Goal: Transaction & Acquisition: Book appointment/travel/reservation

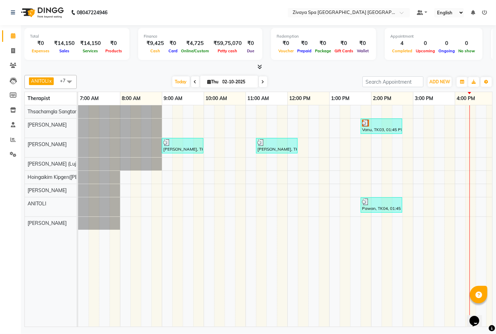
scroll to position [0, 174]
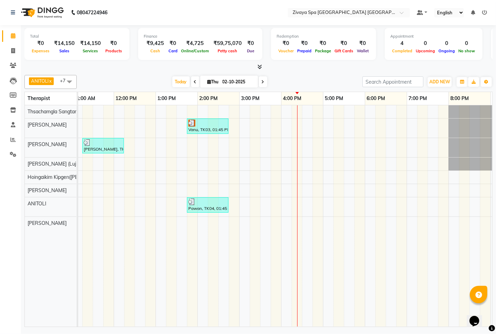
click at [69, 79] on span at bounding box center [69, 81] width 14 height 13
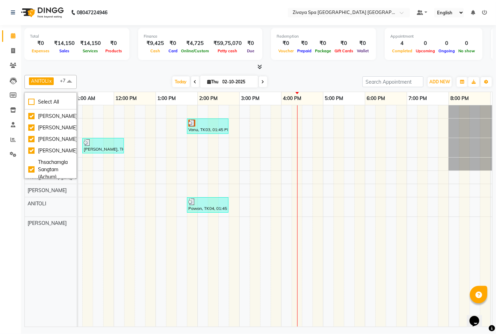
scroll to position [77, 0]
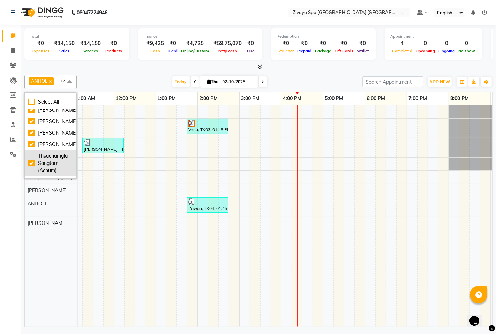
click at [34, 169] on div "Thsachamgla Sangtam (Achum)" at bounding box center [50, 164] width 45 height 22
checkbox input "false"
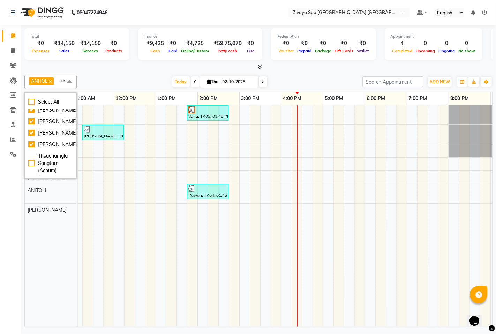
click at [38, 250] on div "[PERSON_NAME] [PERSON_NAME] (Lujik) [PERSON_NAME]([PERSON_NAME]) [PERSON_NAME] …" at bounding box center [54, 216] width 58 height 222
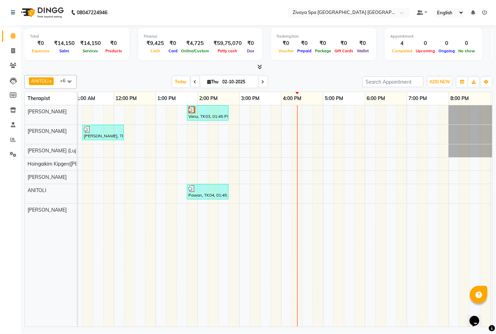
click at [69, 84] on span at bounding box center [69, 81] width 14 height 13
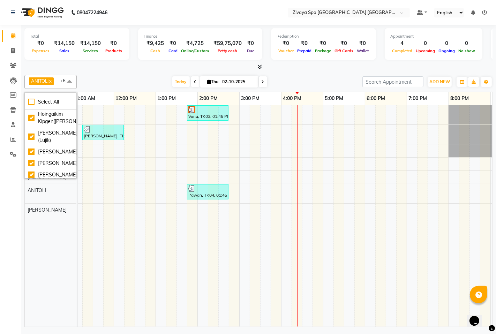
scroll to position [16, 0]
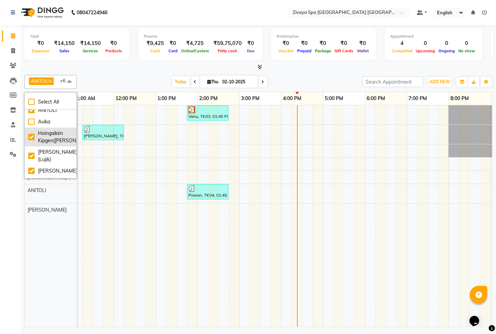
click at [29, 136] on div "Hoingaikim Kipgen([PERSON_NAME])" at bounding box center [50, 137] width 45 height 15
checkbox input "false"
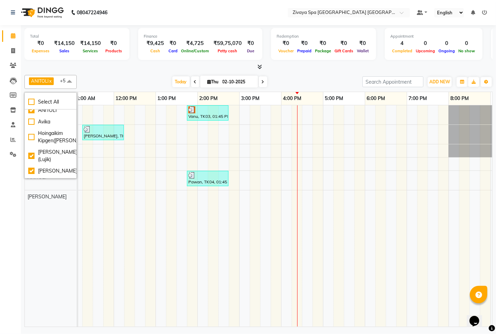
click at [30, 246] on div "[PERSON_NAME] [PERSON_NAME] ([GEOGRAPHIC_DATA]) [PERSON_NAME] [PERSON_NAME]" at bounding box center [54, 216] width 58 height 222
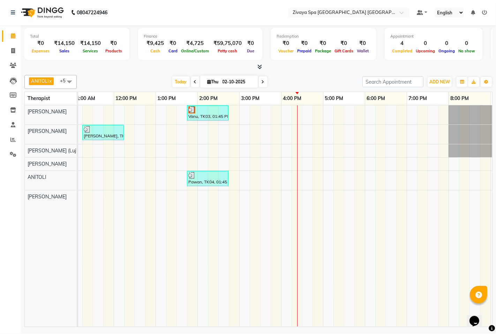
click at [313, 164] on div "Vanu, TK03, 01:45 PM-02:45 PM, Swedish De-Stress - 60 Mins Durga Das, TK01, 09:…" at bounding box center [239, 216] width 670 height 222
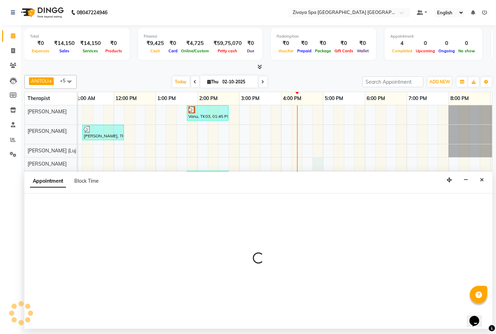
select select "58747"
select select "1005"
select select "tentative"
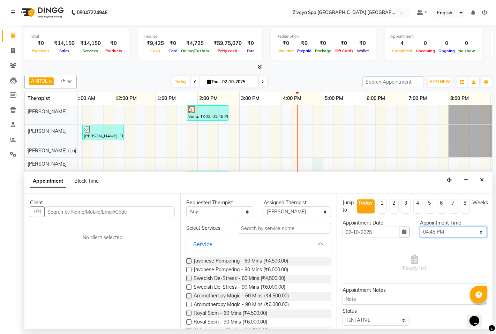
click at [426, 236] on select "Select 08:00 AM 08:15 AM 08:30 AM 08:45 AM 09:00 AM 09:15 AM 09:30 AM 09:45 AM …" at bounding box center [453, 232] width 67 height 11
select select "990"
click at [420, 227] on select "Select 08:00 AM 08:15 AM 08:30 AM 08:45 AM 09:00 AM 09:15 AM 09:30 AM 09:45 AM …" at bounding box center [453, 232] width 67 height 11
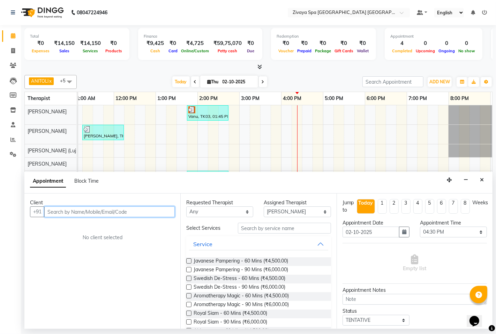
click at [150, 213] on input "text" at bounding box center [109, 212] width 131 height 11
type input "74141017307"
click at [172, 211] on button "Add Client" at bounding box center [160, 212] width 29 height 11
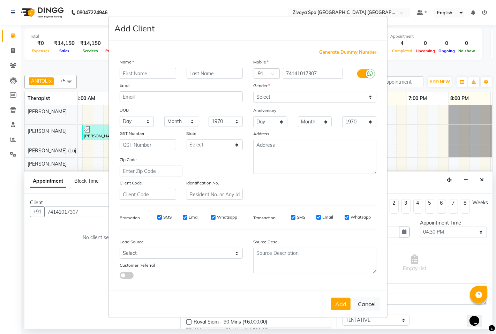
click at [146, 72] on input "text" at bounding box center [148, 73] width 57 height 11
type input "[PERSON_NAME]"
click at [324, 100] on select "Select [DEMOGRAPHIC_DATA] [DEMOGRAPHIC_DATA] Other Prefer Not To Say" at bounding box center [314, 97] width 123 height 11
select select "[DEMOGRAPHIC_DATA]"
click at [253, 92] on select "Select [DEMOGRAPHIC_DATA] [DEMOGRAPHIC_DATA] Other Prefer Not To Say" at bounding box center [314, 97] width 123 height 11
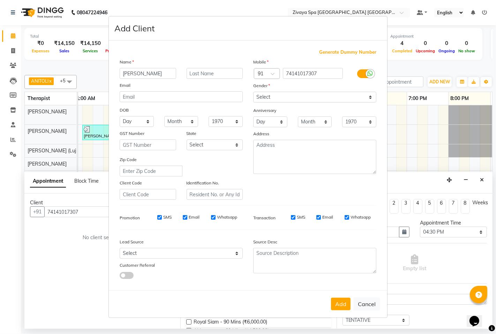
click at [158, 217] on input "SMS" at bounding box center [159, 217] width 5 height 5
checkbox input "false"
click at [185, 219] on input "Email" at bounding box center [185, 217] width 5 height 5
checkbox input "false"
click at [206, 217] on div "SMS Email Whatsapp" at bounding box center [192, 217] width 101 height 6
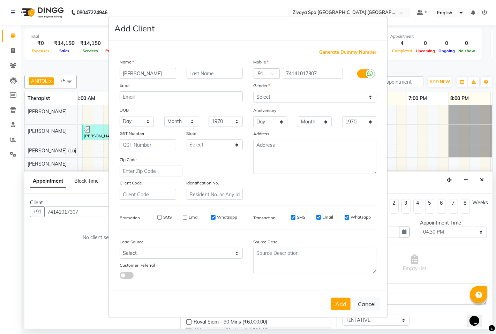
drag, startPoint x: 217, startPoint y: 217, endPoint x: 234, endPoint y: 233, distance: 22.7
click at [217, 217] on label "Whatsapp" at bounding box center [227, 217] width 20 height 6
click at [216, 217] on input "Whatsapp" at bounding box center [213, 217] width 5 height 5
checkbox input "false"
click at [341, 306] on button "Add" at bounding box center [341, 304] width 20 height 13
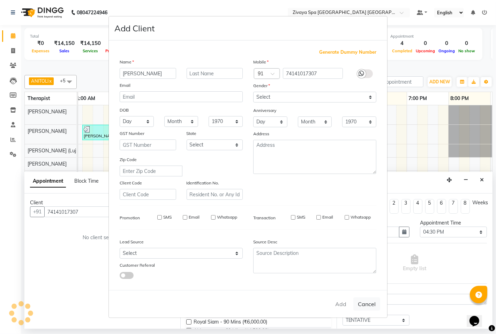
select select
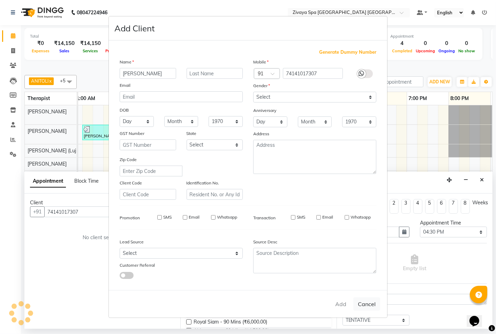
select select
checkbox input "false"
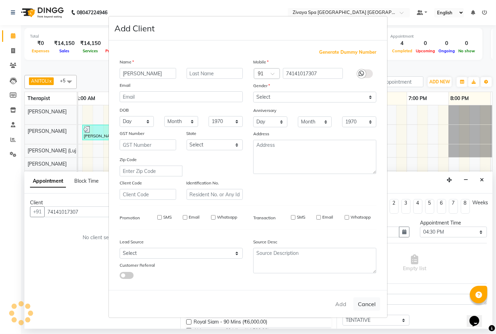
checkbox input "false"
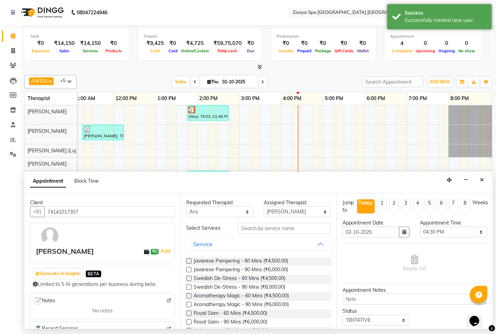
click at [189, 313] on label at bounding box center [188, 313] width 5 height 5
click at [189, 313] on input "checkbox" at bounding box center [188, 314] width 5 height 5
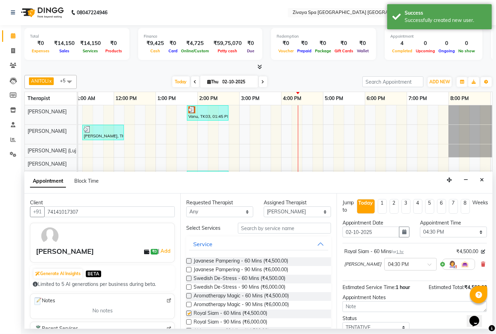
checkbox input "false"
click at [284, 216] on select "Select Abin [PERSON_NAME]([PERSON_NAME]) [PERSON_NAME] ([PERSON_NAME]) [PERSON_…" at bounding box center [297, 212] width 67 height 11
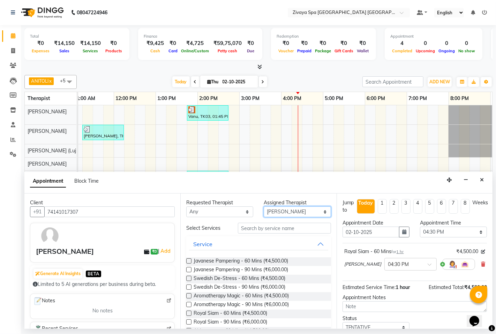
select select "49493"
click at [264, 207] on select "Select Abin [PERSON_NAME]([PERSON_NAME]) [PERSON_NAME] ([PERSON_NAME]) [PERSON_…" at bounding box center [297, 212] width 67 height 11
click at [191, 279] on label at bounding box center [188, 278] width 5 height 5
click at [191, 279] on input "checkbox" at bounding box center [188, 279] width 5 height 5
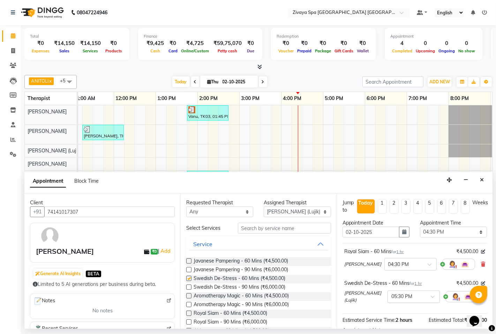
checkbox input "false"
click at [405, 297] on input "text" at bounding box center [407, 296] width 31 height 7
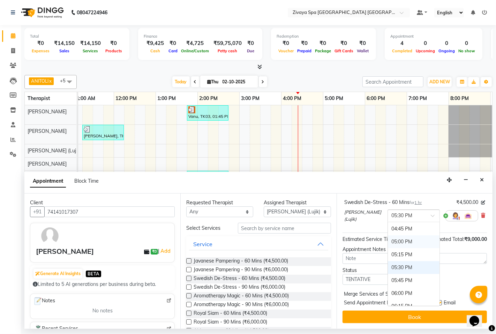
scroll to position [416, 0]
click at [398, 249] on div "04:30 PM" at bounding box center [414, 255] width 52 height 13
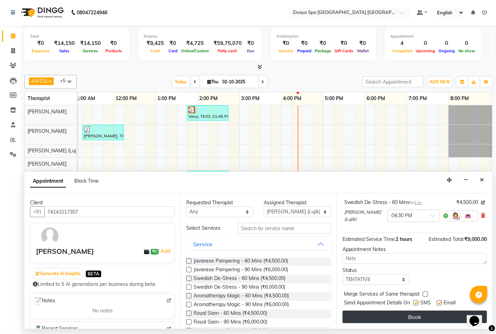
click at [416, 318] on button "Book" at bounding box center [415, 317] width 145 height 13
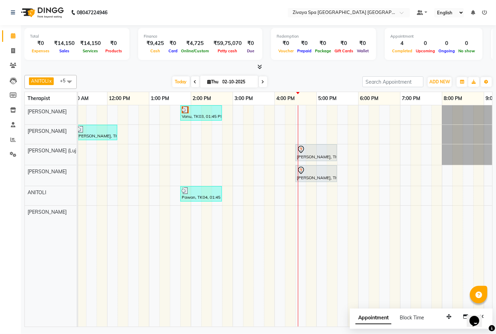
scroll to position [0, 182]
click at [13, 140] on icon at bounding box center [12, 139] width 5 height 5
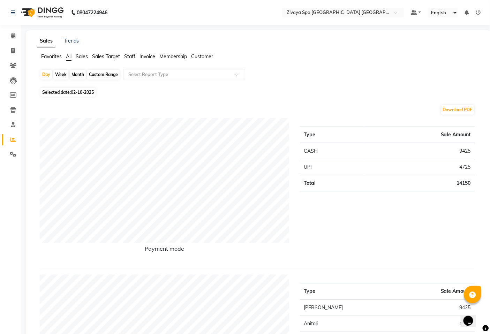
click at [109, 57] on span "Sales Target" at bounding box center [106, 56] width 28 height 6
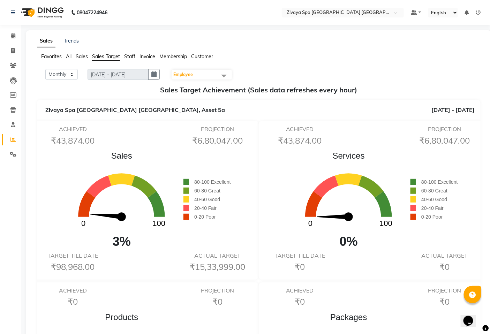
click at [82, 57] on span "Sales" at bounding box center [82, 56] width 12 height 6
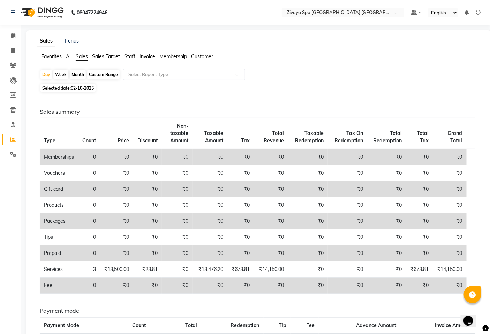
click at [84, 88] on span "02-10-2025" at bounding box center [82, 88] width 23 height 5
select select "10"
select select "2025"
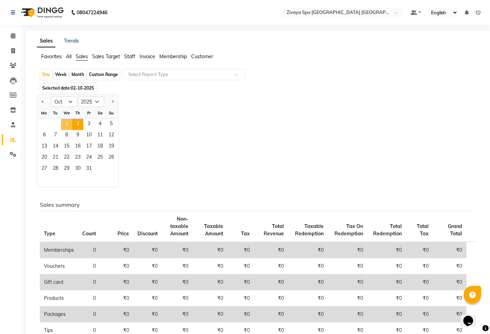
click at [71, 122] on span "1" at bounding box center [66, 124] width 11 height 11
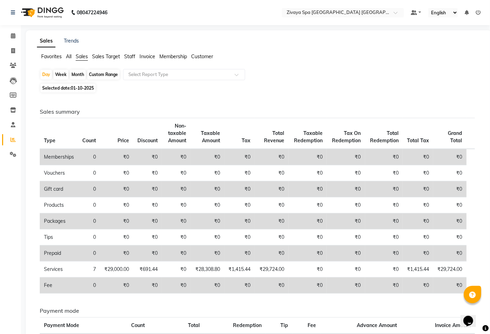
click at [67, 58] on span "All" at bounding box center [69, 56] width 6 height 6
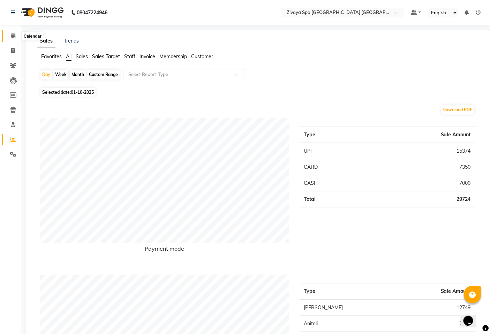
click at [12, 37] on icon at bounding box center [13, 35] width 5 height 5
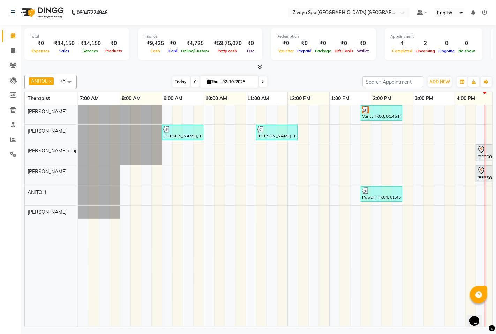
click at [183, 80] on span "Today" at bounding box center [180, 81] width 17 height 11
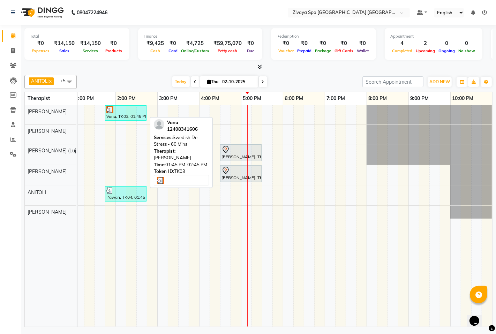
click at [125, 110] on div at bounding box center [125, 109] width 39 height 7
select select "3"
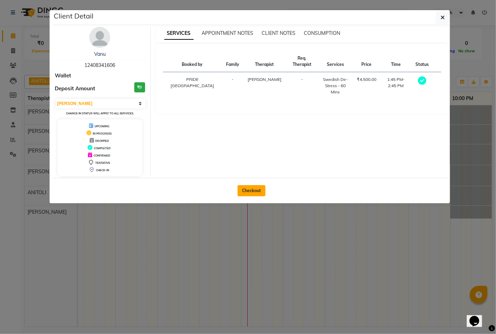
click at [252, 191] on button "Checkout" at bounding box center [252, 190] width 28 height 11
select select "6501"
select select "service"
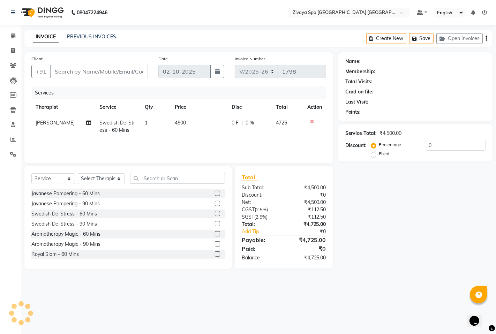
type input "12408341606"
select select "49490"
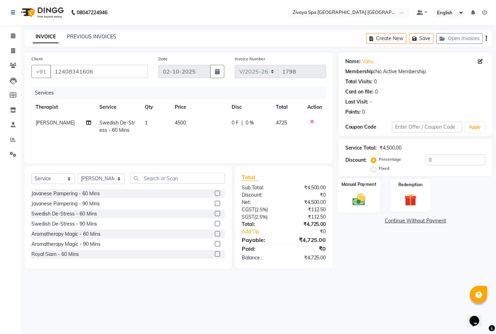
click at [364, 198] on img at bounding box center [358, 199] width 21 height 15
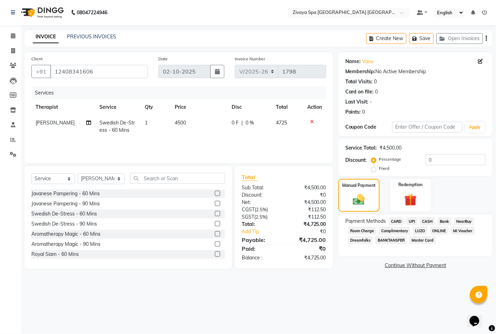
click at [397, 221] on span "CARD" at bounding box center [396, 221] width 15 height 8
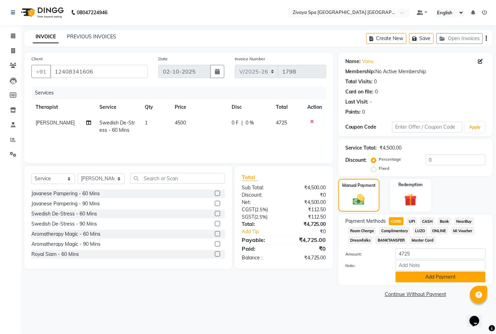
click at [428, 280] on button "Add Payment" at bounding box center [441, 277] width 90 height 11
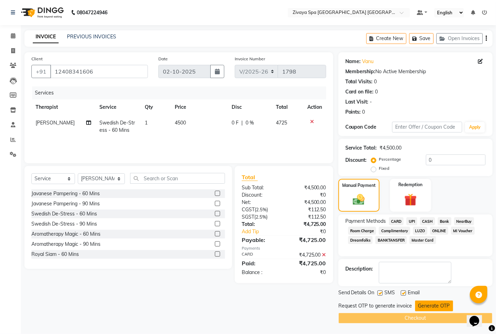
drag, startPoint x: 423, startPoint y: 308, endPoint x: 394, endPoint y: 306, distance: 29.0
click at [424, 308] on button "Generate OTP" at bounding box center [434, 306] width 38 height 11
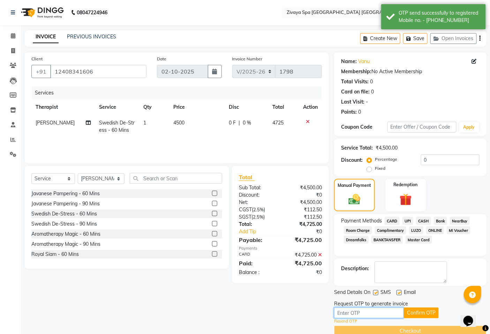
click at [384, 312] on input "text" at bounding box center [369, 313] width 70 height 11
type input "2999"
click at [409, 316] on button "Confirm OTP" at bounding box center [421, 313] width 35 height 11
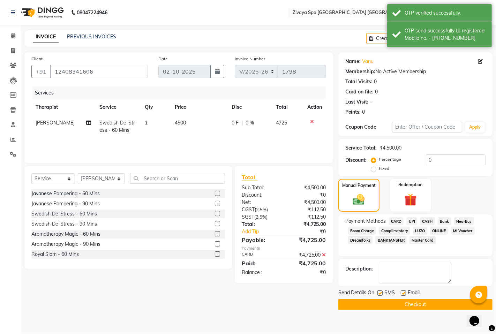
click at [414, 304] on button "Checkout" at bounding box center [416, 304] width 154 height 11
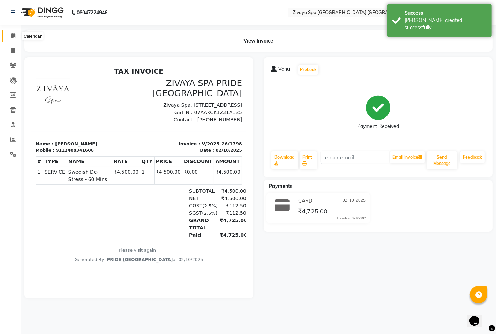
click at [12, 34] on icon at bounding box center [13, 35] width 5 height 5
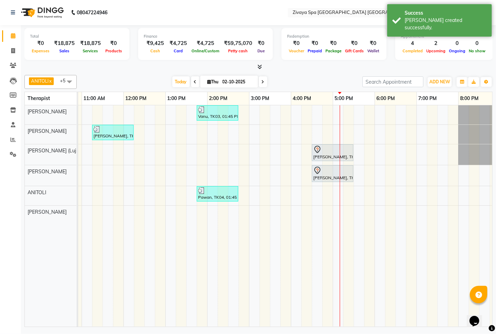
scroll to position [0, 172]
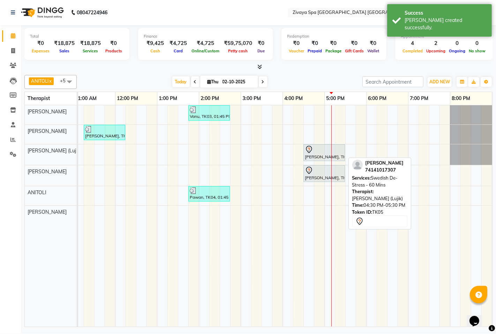
click at [318, 153] on div at bounding box center [324, 150] width 39 height 8
select select "7"
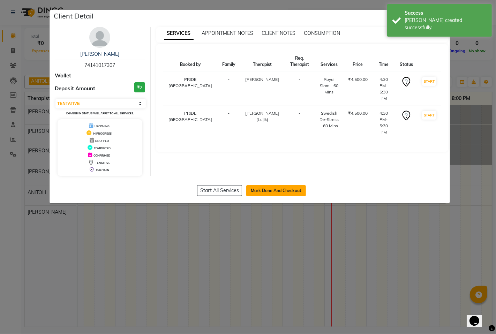
click at [293, 188] on button "Mark Done And Checkout" at bounding box center [276, 190] width 60 height 11
select select "service"
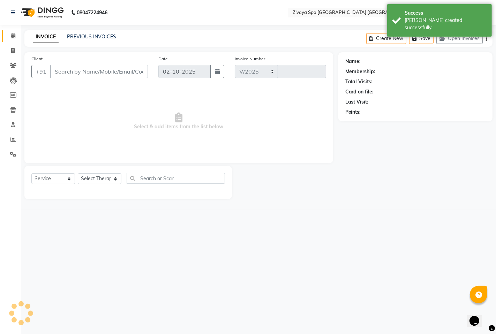
select select "6501"
type input "1799"
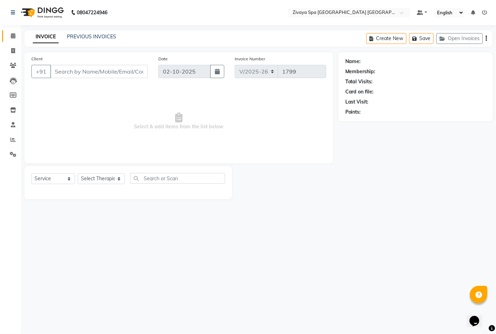
type input "74141017307"
select select "58747"
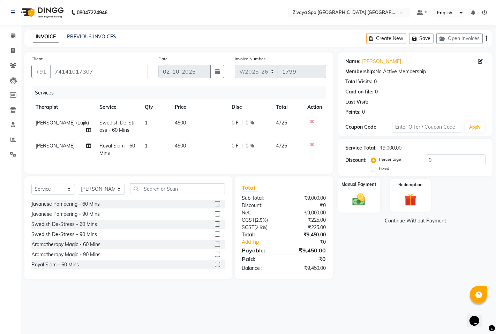
click at [358, 198] on img at bounding box center [358, 199] width 21 height 15
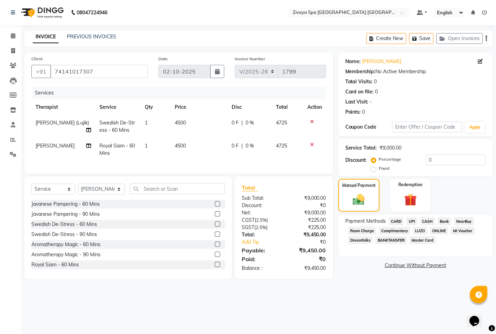
click at [395, 223] on span "CARD" at bounding box center [396, 221] width 15 height 8
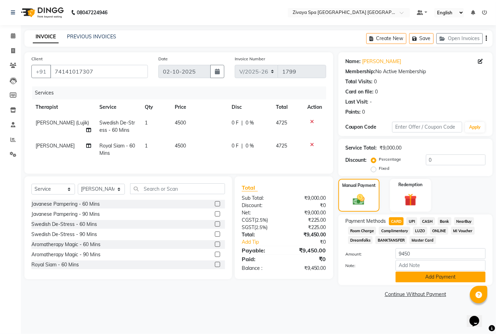
click at [428, 276] on button "Add Payment" at bounding box center [441, 277] width 90 height 11
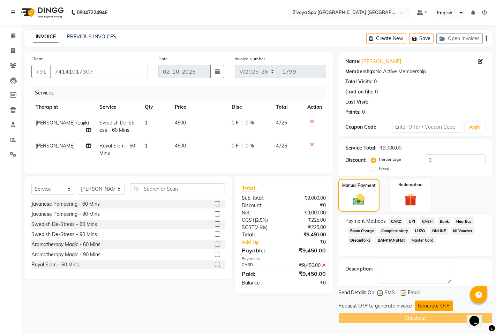
click at [428, 306] on button "Generate OTP" at bounding box center [434, 306] width 38 height 11
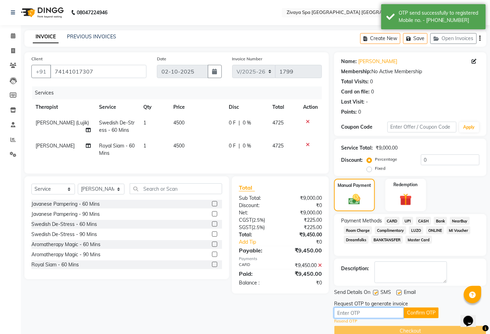
click at [387, 316] on input "text" at bounding box center [369, 313] width 70 height 11
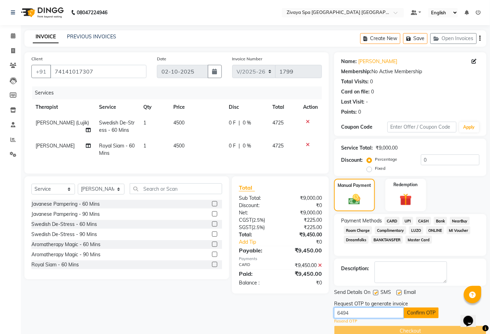
type input "6494"
click at [424, 308] on button "Confirm OTP" at bounding box center [421, 313] width 35 height 11
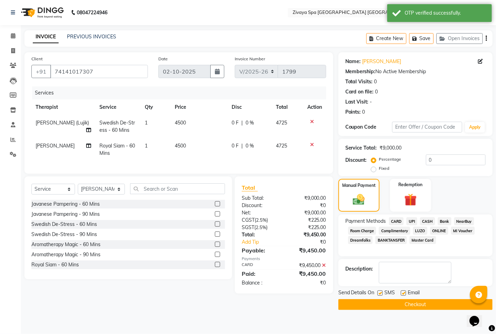
click at [423, 304] on button "Checkout" at bounding box center [416, 304] width 154 height 11
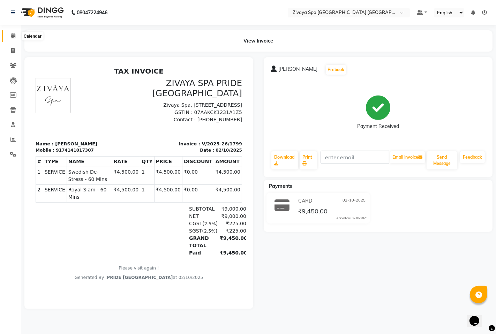
click at [11, 34] on icon at bounding box center [13, 35] width 5 height 5
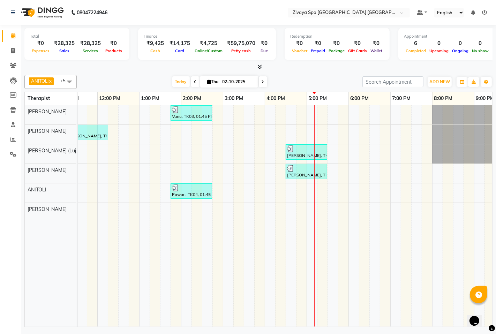
scroll to position [0, 256]
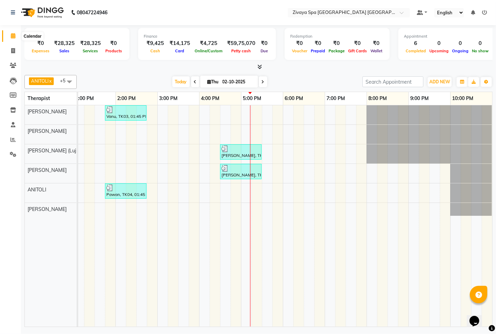
click at [13, 38] on icon at bounding box center [13, 35] width 5 height 5
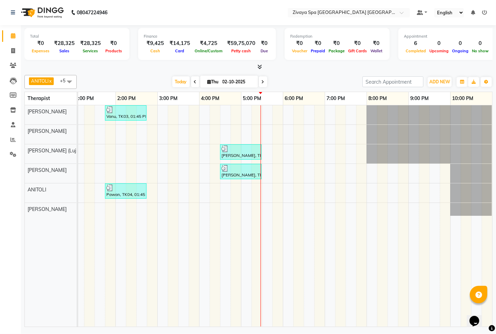
click at [261, 109] on div at bounding box center [261, 216] width 0 height 222
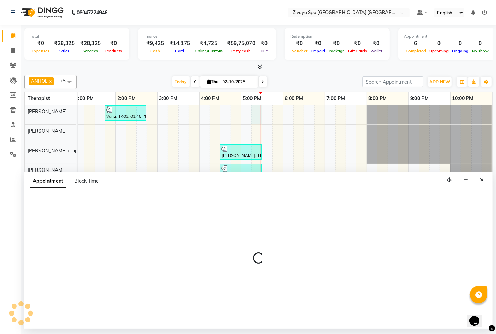
select select "49490"
select select "1035"
select select "tentative"
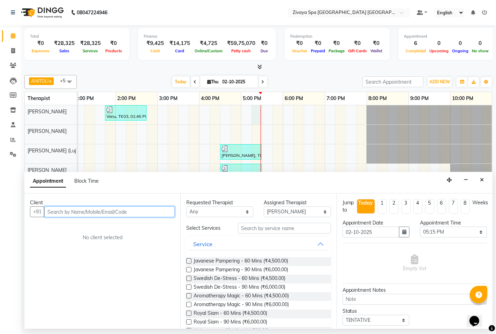
click at [151, 216] on input "text" at bounding box center [109, 212] width 131 height 11
type input "12345678122"
click at [155, 214] on span "Add Client" at bounding box center [160, 212] width 23 height 6
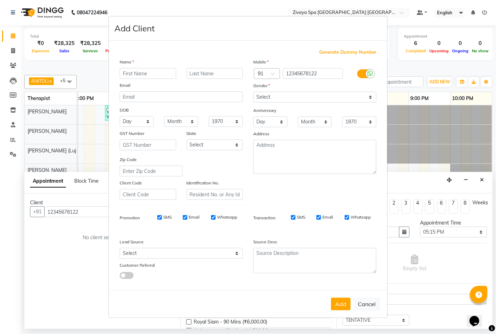
click at [331, 52] on span "Generate Dummy Number" at bounding box center [347, 52] width 57 height 7
type input "1284800000070"
checkbox input "false"
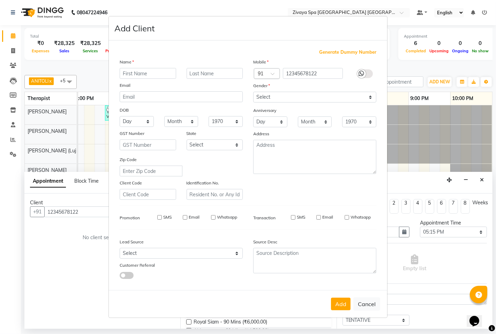
checkbox input "false"
click at [154, 75] on input "text" at bounding box center [148, 73] width 57 height 11
type input "Andii"
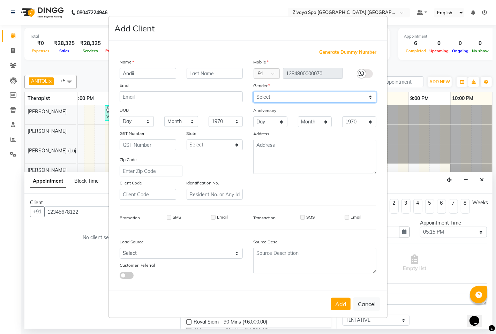
click at [308, 98] on select "Select [DEMOGRAPHIC_DATA] [DEMOGRAPHIC_DATA] Other Prefer Not To Say" at bounding box center [314, 97] width 123 height 11
select select "[DEMOGRAPHIC_DATA]"
click at [253, 92] on select "Select [DEMOGRAPHIC_DATA] [DEMOGRAPHIC_DATA] Other Prefer Not To Say" at bounding box center [314, 97] width 123 height 11
click at [343, 305] on button "Add" at bounding box center [341, 304] width 20 height 13
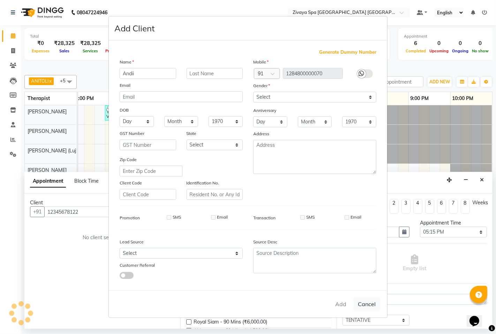
type input "1284800000070"
select select
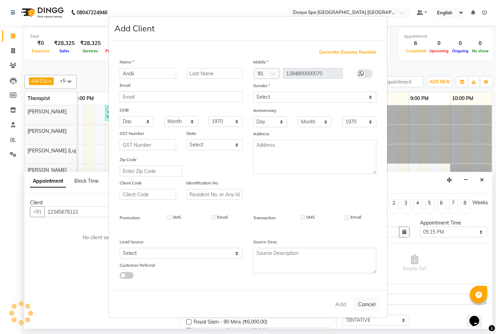
select select
checkbox input "false"
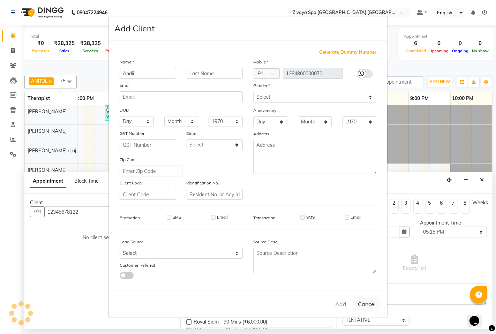
checkbox input "false"
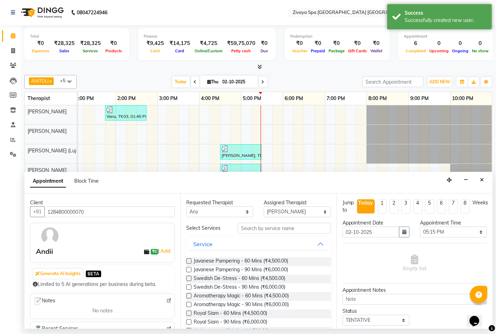
click at [190, 279] on label at bounding box center [188, 278] width 5 height 5
click at [190, 279] on input "checkbox" at bounding box center [188, 279] width 5 height 5
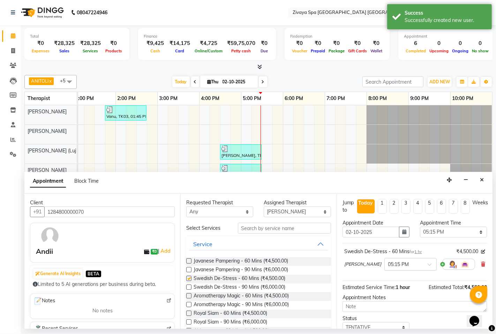
checkbox input "false"
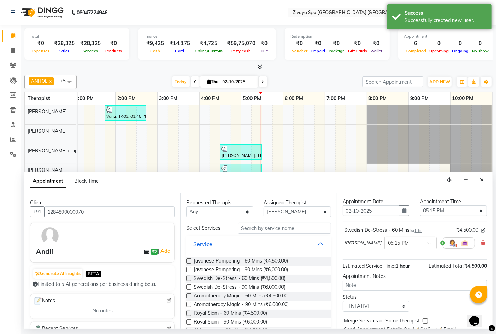
scroll to position [49, 0]
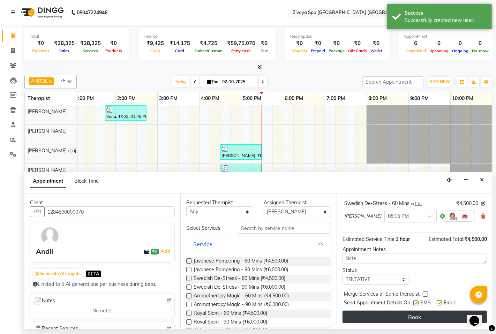
click at [410, 316] on button "Book" at bounding box center [415, 317] width 145 height 13
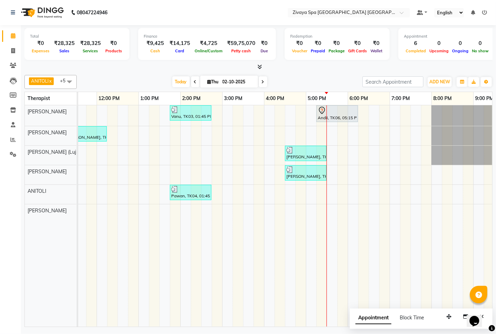
scroll to position [0, 256]
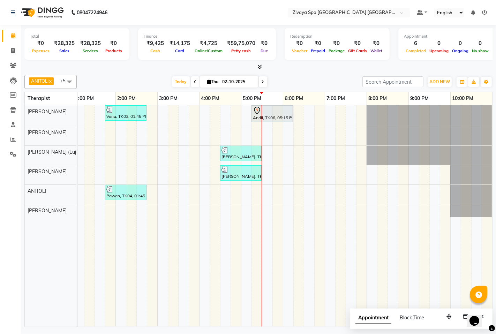
click at [250, 187] on div "Vanu, TK03, 01:45 PM-02:45 PM, Swedish De-Stress - 60 Mins Andii, TK06, 05:15 P…" at bounding box center [157, 216] width 670 height 222
select select "71800"
select select "tentative"
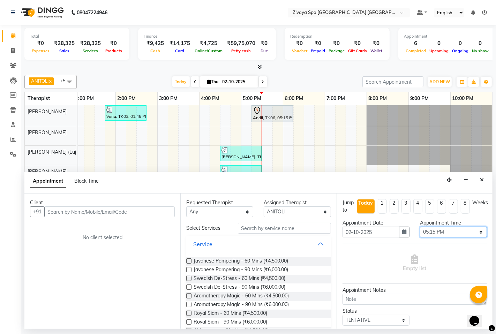
click at [446, 231] on select "Select 08:00 AM 08:15 AM 08:30 AM 08:45 AM 09:00 AM 09:15 AM 09:30 AM 09:45 AM …" at bounding box center [453, 232] width 67 height 11
select select "1050"
click at [420, 227] on select "Select 08:00 AM 08:15 AM 08:30 AM 08:45 AM 09:00 AM 09:15 AM 09:30 AM 09:45 AM …" at bounding box center [453, 232] width 67 height 11
click at [79, 214] on input "text" at bounding box center [109, 212] width 131 height 11
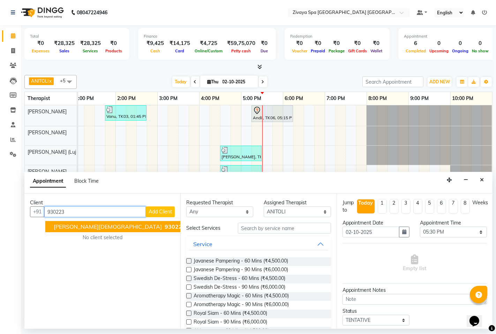
click at [165, 224] on span "930223" at bounding box center [175, 226] width 21 height 7
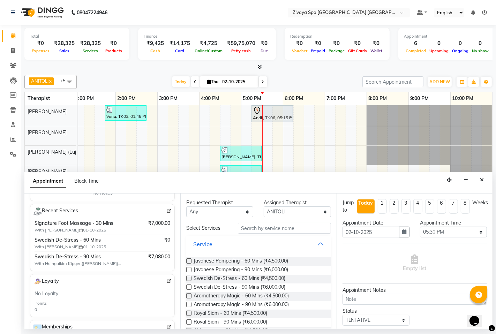
scroll to position [77, 0]
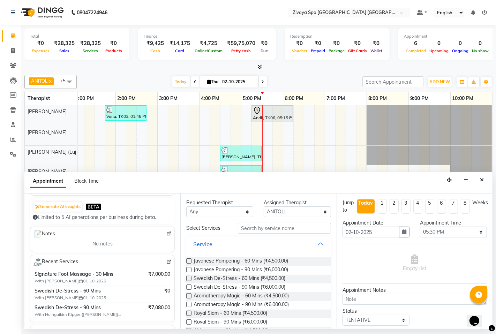
type input "9302239539"
click at [79, 280] on img at bounding box center [81, 282] width 4 height 4
click at [162, 271] on span "₹7,000.00" at bounding box center [159, 274] width 22 height 7
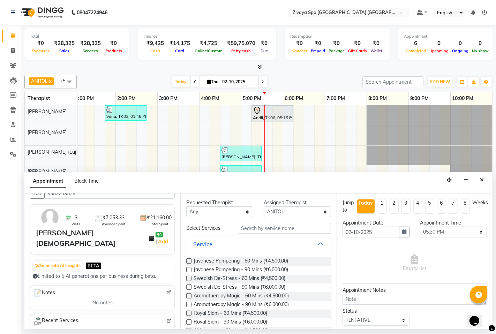
scroll to position [0, 0]
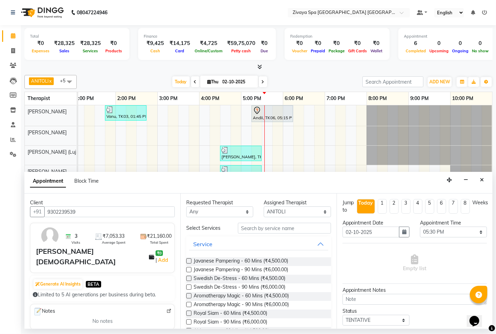
click at [190, 280] on label at bounding box center [188, 278] width 5 height 5
click at [190, 280] on input "checkbox" at bounding box center [188, 279] width 5 height 5
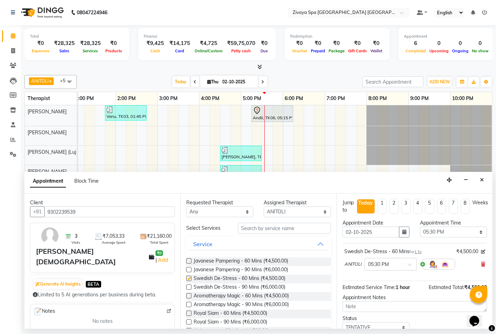
checkbox input "false"
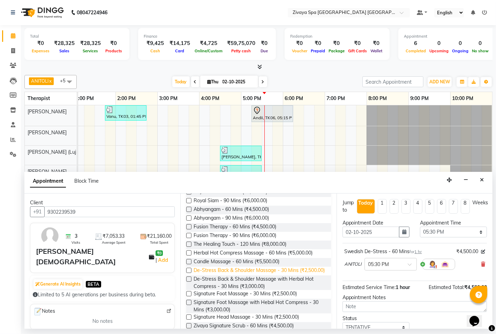
scroll to position [155, 0]
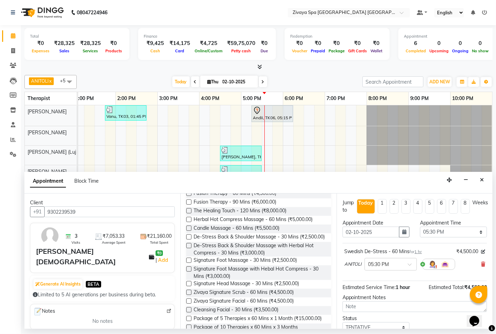
click at [188, 263] on label at bounding box center [188, 260] width 5 height 5
click at [188, 264] on input "checkbox" at bounding box center [188, 261] width 5 height 5
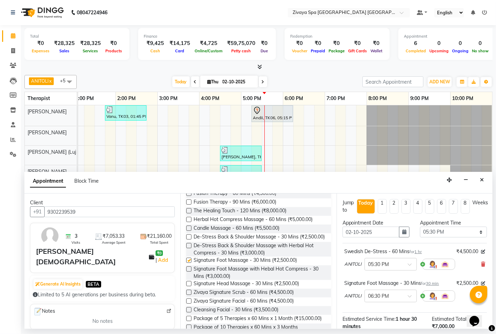
checkbox input "false"
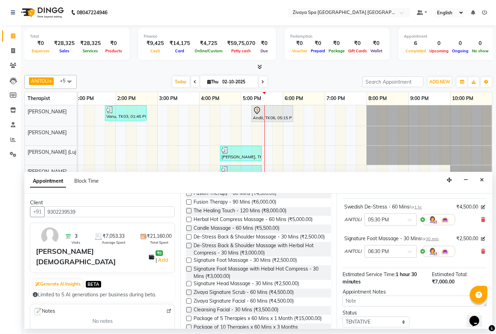
scroll to position [87, 0]
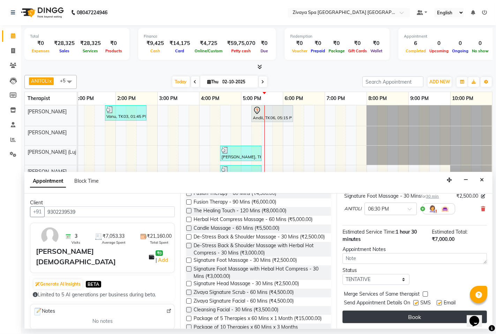
click at [415, 312] on button "Book" at bounding box center [415, 317] width 145 height 13
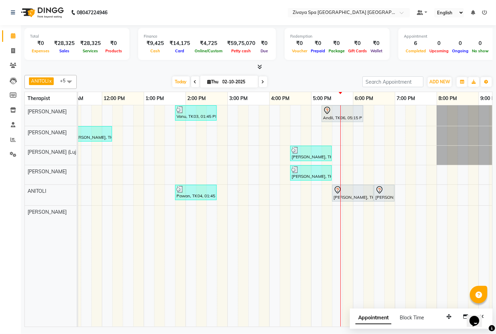
scroll to position [0, 193]
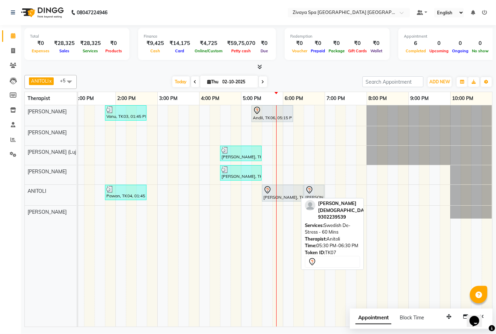
click at [283, 198] on div "[PERSON_NAME], TK07, 05:30 PM-06:30 PM, Swedish De-Stress - 60 Mins" at bounding box center [283, 193] width 40 height 15
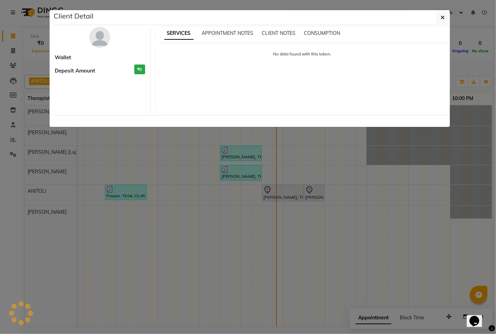
select select "7"
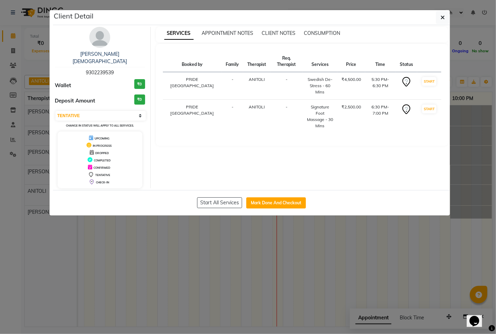
click at [341, 230] on ngb-modal-window "Client Detail [PERSON_NAME][DEMOGRAPHIC_DATA] 9302239539 Wallet ₹0 Deposit Amou…" at bounding box center [248, 167] width 496 height 334
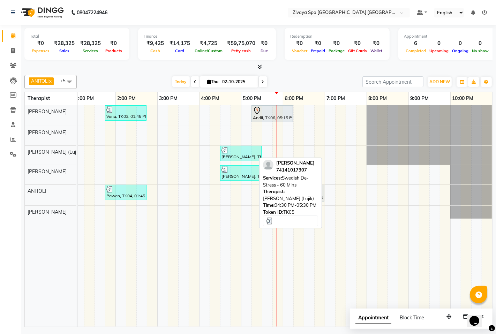
click at [236, 153] on div at bounding box center [241, 150] width 39 height 7
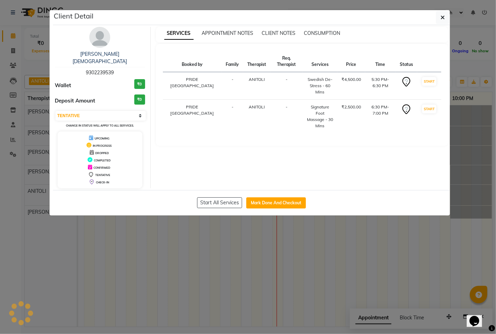
select select "3"
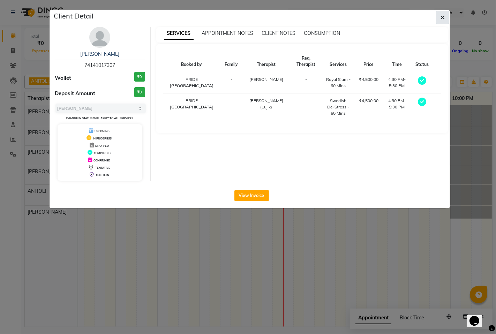
click at [444, 18] on icon "button" at bounding box center [443, 18] width 4 height 6
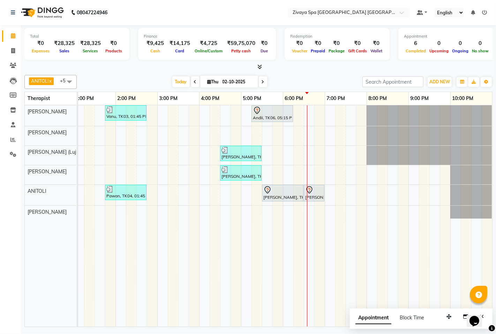
click at [299, 153] on div "Vanu, TK03, 01:45 PM-02:45 PM, Swedish De-Stress - 60 Mins Andii, TK06, 05:15 P…" at bounding box center [157, 216] width 670 height 222
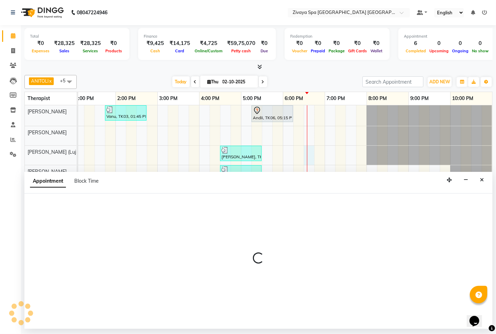
select select "49493"
select select "1110"
select select "tentative"
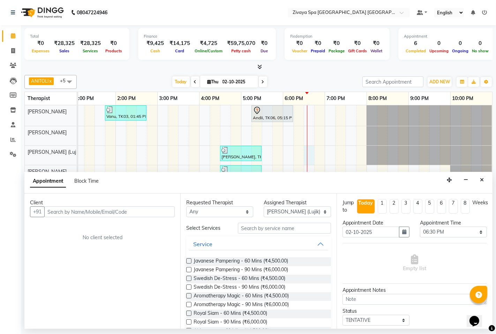
click at [83, 213] on input "text" at bounding box center [109, 212] width 131 height 11
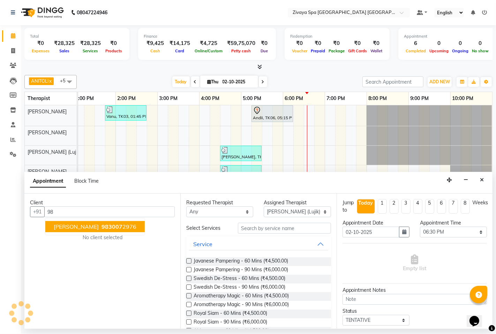
type input "9"
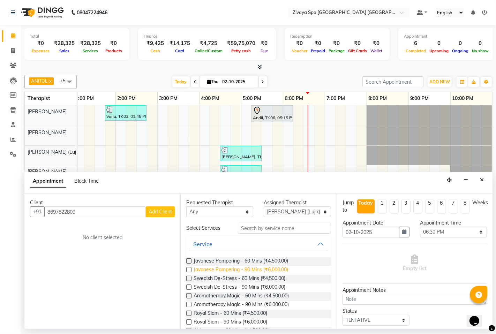
scroll to position [39, 0]
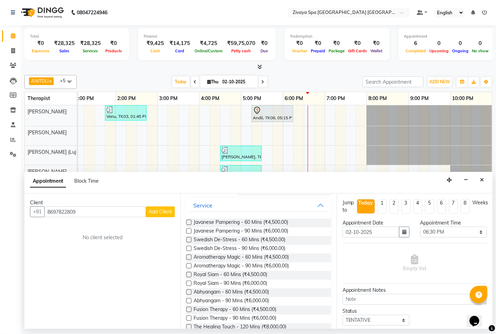
type input "8697822809"
click at [189, 239] on label at bounding box center [188, 239] width 5 height 5
click at [189, 239] on input "checkbox" at bounding box center [188, 240] width 5 height 5
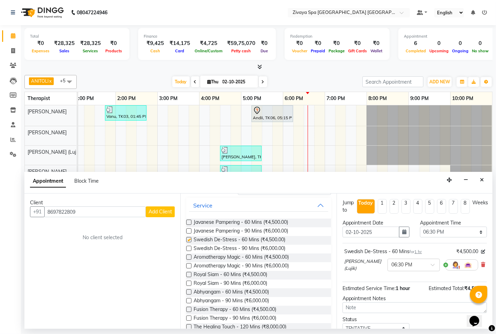
checkbox input "false"
click at [474, 231] on select "Select 08:00 AM 08:15 AM 08:30 AM 08:45 AM 09:00 AM 09:15 AM 09:30 AM 09:45 AM …" at bounding box center [453, 232] width 67 height 11
select select "1125"
click at [420, 227] on select "Select 08:00 AM 08:15 AM 08:30 AM 08:45 AM 09:00 AM 09:15 AM 09:30 AM 09:45 AM …" at bounding box center [453, 232] width 67 height 11
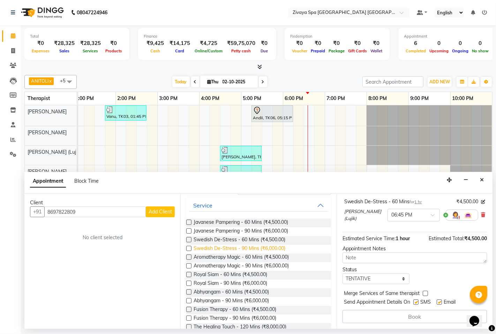
scroll to position [0, 0]
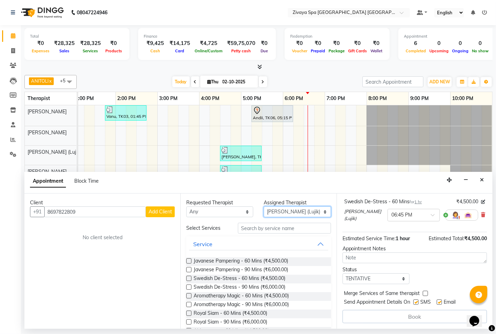
click at [319, 211] on select "Select Abin [PERSON_NAME]([PERSON_NAME]) [PERSON_NAME] ([PERSON_NAME]) [PERSON_…" at bounding box center [297, 212] width 67 height 11
select select "58747"
click at [264, 207] on select "Select Abin [PERSON_NAME]([PERSON_NAME]) [PERSON_NAME] ([PERSON_NAME]) [PERSON_…" at bounding box center [297, 212] width 67 height 11
click at [400, 279] on select "Select TENTATIVE CONFIRM CHECK-IN UPCOMING" at bounding box center [376, 279] width 67 height 11
select select "confirm booking"
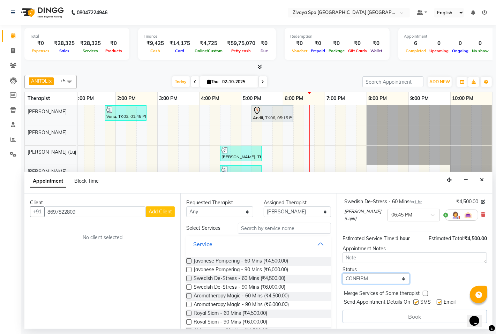
click at [343, 274] on select "Select TENTATIVE CONFIRM CHECK-IN UPCOMING" at bounding box center [376, 279] width 67 height 11
click at [162, 212] on span "Add Client" at bounding box center [160, 212] width 23 height 6
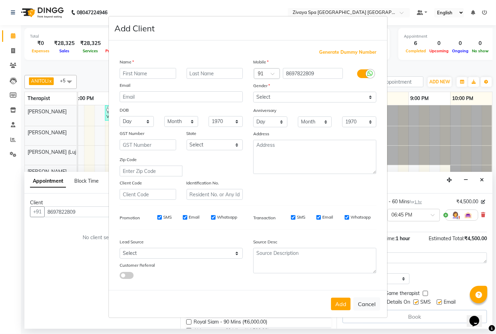
click at [127, 72] on input "text" at bounding box center [148, 73] width 57 height 11
type input "[PERSON_NAME]"
click at [198, 74] on input "text" at bounding box center [215, 73] width 57 height 11
type input "A"
click at [369, 96] on select "Select [DEMOGRAPHIC_DATA] [DEMOGRAPHIC_DATA] Other Prefer Not To Say" at bounding box center [314, 97] width 123 height 11
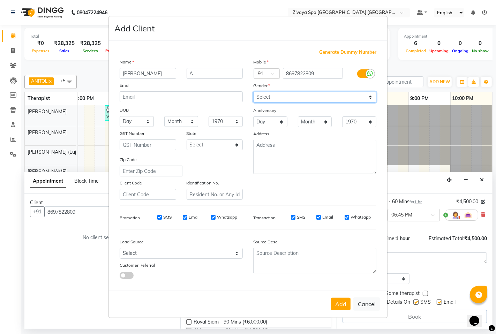
select select "[DEMOGRAPHIC_DATA]"
click at [253, 92] on select "Select [DEMOGRAPHIC_DATA] [DEMOGRAPHIC_DATA] Other Prefer Not To Say" at bounding box center [314, 97] width 123 height 11
click at [158, 215] on input "SMS" at bounding box center [159, 217] width 5 height 5
checkbox input "false"
click at [187, 216] on div "Email" at bounding box center [191, 217] width 17 height 6
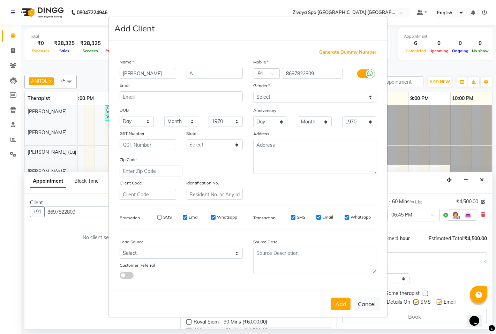
click at [187, 216] on input "Email" at bounding box center [185, 217] width 5 height 5
checkbox input "false"
click at [214, 216] on input "Whatsapp" at bounding box center [213, 217] width 5 height 5
checkbox input "false"
click at [346, 303] on button "Add" at bounding box center [341, 304] width 20 height 13
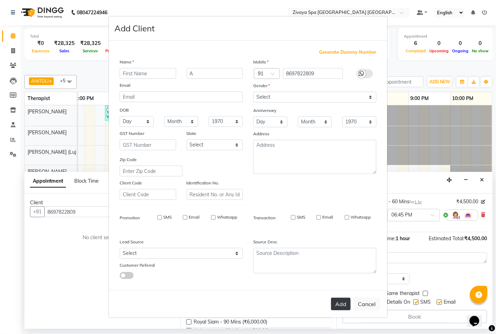
select select
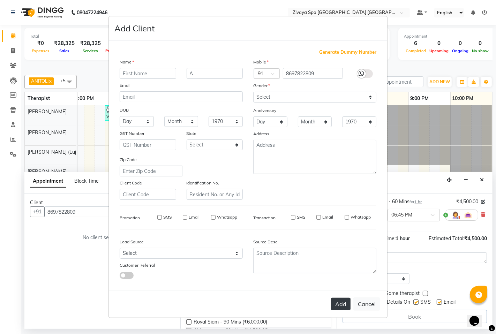
select select
checkbox input "false"
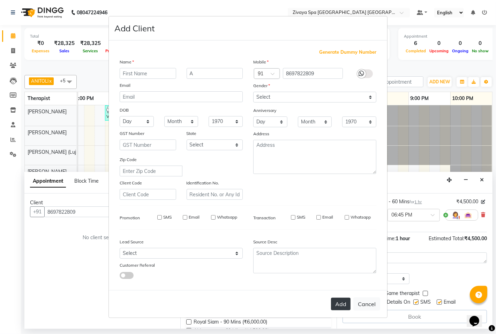
checkbox input "false"
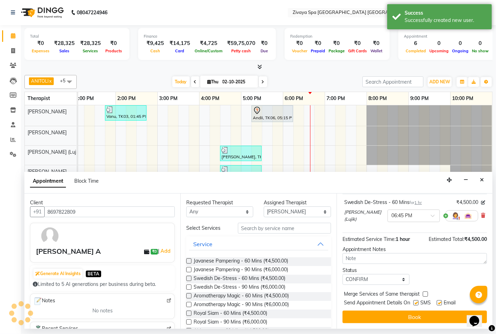
scroll to position [49, 0]
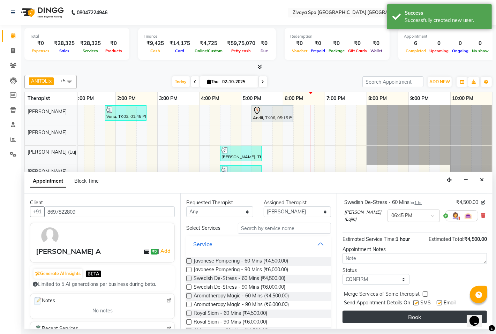
click at [416, 316] on button "Book" at bounding box center [415, 317] width 145 height 13
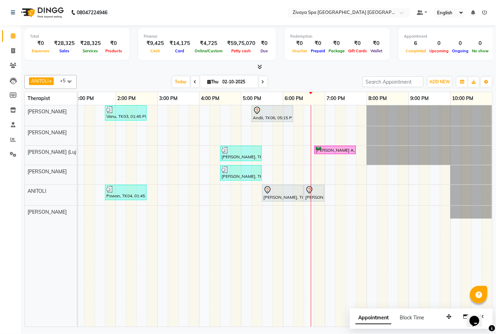
click at [311, 170] on div "Vanu, TK03, 01:45 PM-02:45 PM, Swedish De-Stress - 60 Mins Andii, TK06, 05:15 P…" at bounding box center [157, 216] width 670 height 222
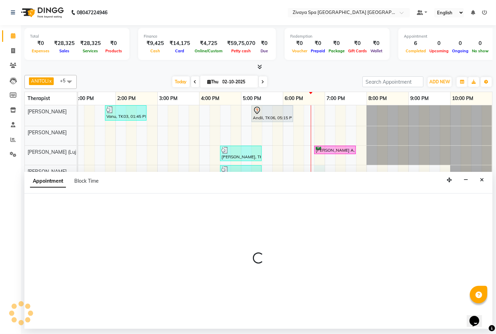
select select "58747"
select select "1125"
select select "tentative"
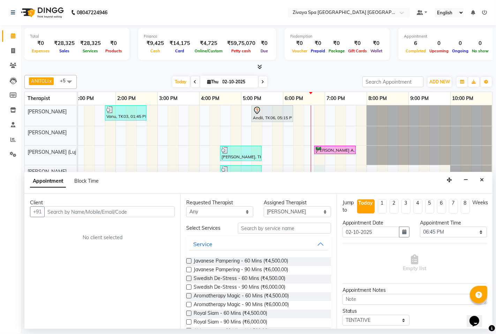
click at [91, 212] on input "text" at bounding box center [109, 212] width 131 height 11
click at [320, 210] on select "Select Abin [PERSON_NAME]([PERSON_NAME]) [PERSON_NAME] ([PERSON_NAME]) [PERSON_…" at bounding box center [297, 212] width 67 height 11
click at [54, 210] on input "text" at bounding box center [109, 212] width 131 height 11
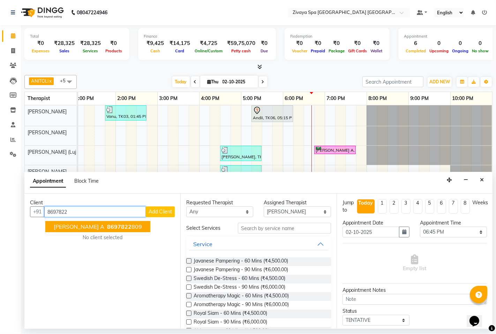
click at [106, 226] on ngb-highlight "8697822 809" at bounding box center [124, 226] width 36 height 7
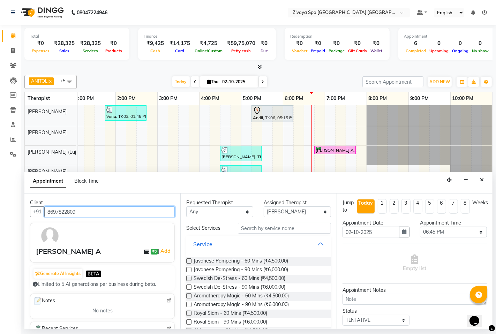
type input "8697822809"
click at [190, 277] on label at bounding box center [188, 278] width 5 height 5
click at [190, 277] on input "checkbox" at bounding box center [188, 279] width 5 height 5
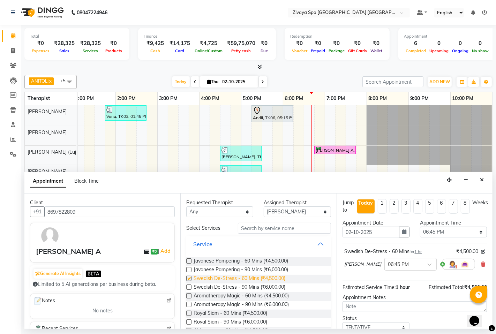
checkbox input "false"
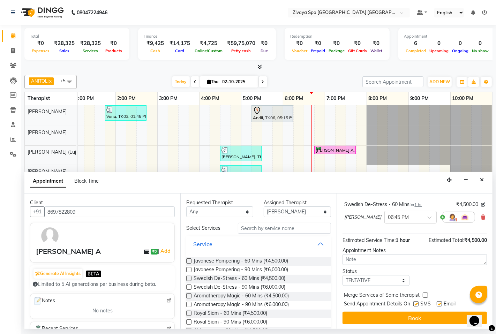
scroll to position [48, 0]
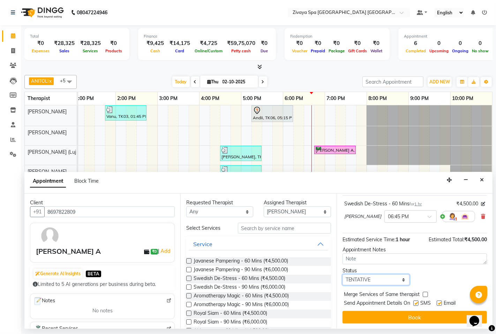
click at [400, 280] on select "Select TENTATIVE CONFIRM CHECK-IN UPCOMING" at bounding box center [376, 280] width 67 height 11
select select "confirm booking"
click at [343, 275] on select "Select TENTATIVE CONFIRM CHECK-IN UPCOMING" at bounding box center [376, 280] width 67 height 11
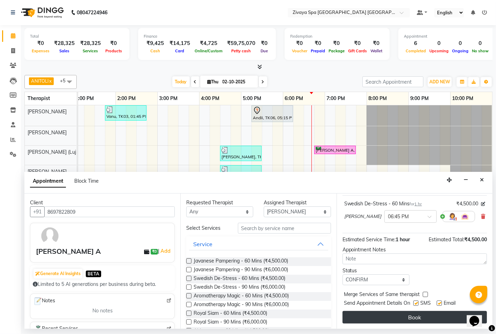
click at [417, 315] on button "Book" at bounding box center [415, 317] width 145 height 13
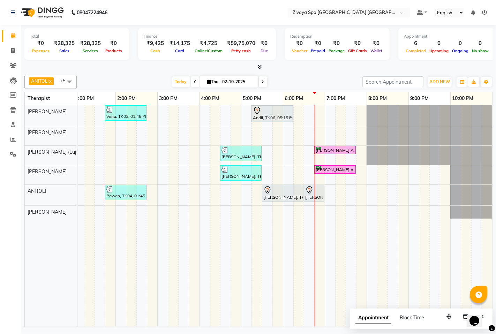
click at [358, 324] on div "Appointment Block Time" at bounding box center [421, 320] width 143 height 22
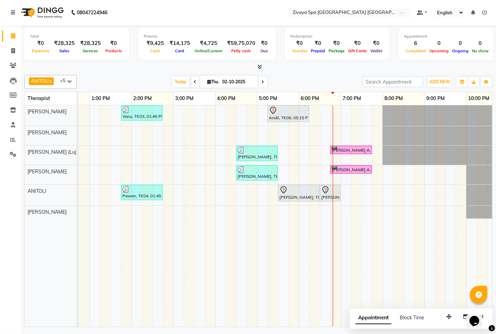
scroll to position [0, 221]
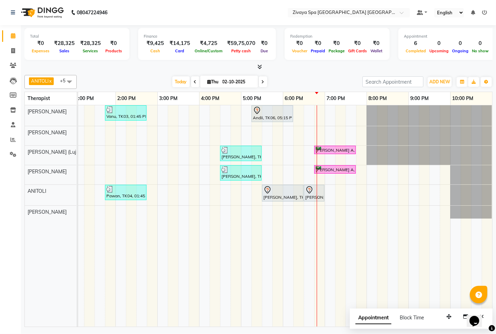
drag, startPoint x: 344, startPoint y: 321, endPoint x: 370, endPoint y: 314, distance: 27.3
click at [370, 314] on div "ANITOLI x [PERSON_NAME] x [PERSON_NAME] [PERSON_NAME] ([PERSON_NAME]) x [PERSON…" at bounding box center [258, 199] width 468 height 255
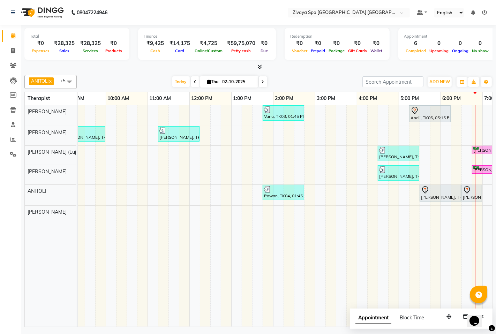
scroll to position [0, 96]
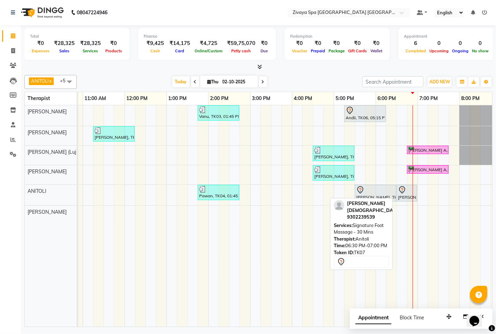
click at [402, 193] on icon at bounding box center [402, 189] width 6 height 7
select select "7"
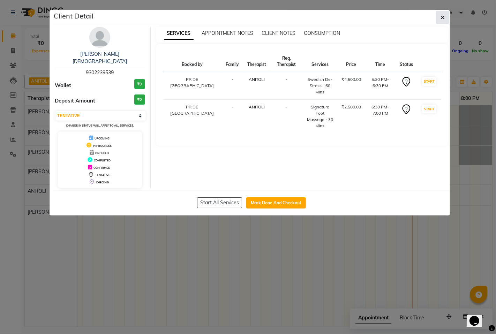
click at [441, 16] on icon "button" at bounding box center [443, 18] width 4 height 6
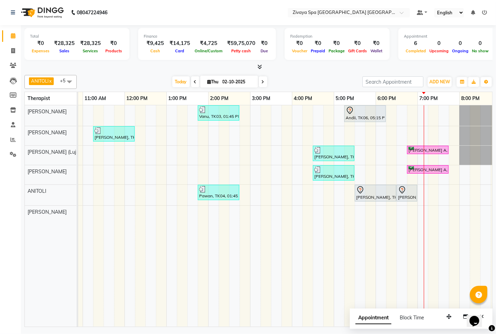
click at [421, 109] on div "Vanu, TK03, 01:45 PM-02:45 PM, Swedish De-Stress - 60 Mins Andii, TK06, 05:15 P…" at bounding box center [250, 216] width 670 height 222
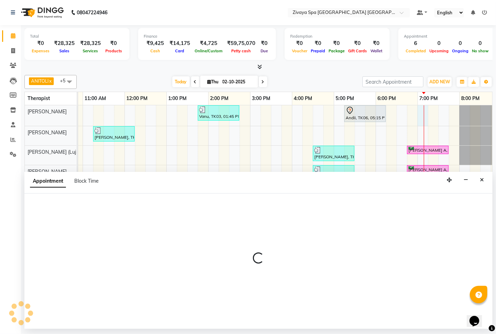
select select "49490"
select select "1140"
select select "tentative"
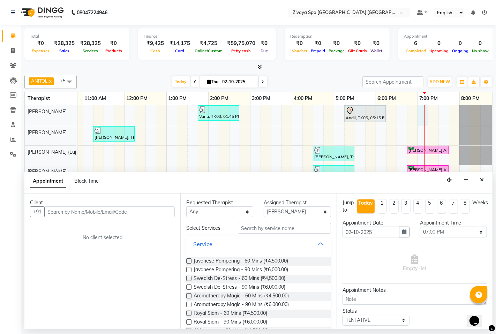
click at [142, 214] on input "text" at bounding box center [109, 212] width 131 height 11
type input "9643755986"
click at [158, 209] on span "Add Client" at bounding box center [160, 212] width 23 height 6
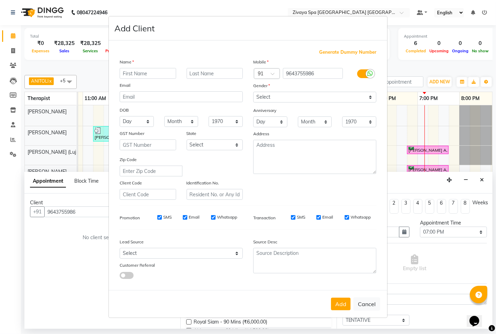
click at [155, 75] on input "text" at bounding box center [148, 73] width 57 height 11
type input "Bhanas"
click at [230, 71] on input "text" at bounding box center [215, 73] width 57 height 11
type input "[PERSON_NAME]"
click at [279, 98] on select "Select [DEMOGRAPHIC_DATA] [DEMOGRAPHIC_DATA] Other Prefer Not To Say" at bounding box center [314, 97] width 123 height 11
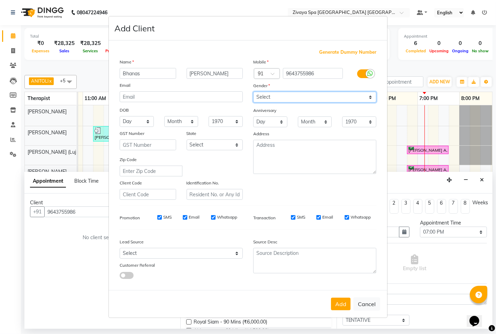
select select "[DEMOGRAPHIC_DATA]"
click at [253, 92] on select "Select [DEMOGRAPHIC_DATA] [DEMOGRAPHIC_DATA] Other Prefer Not To Say" at bounding box center [314, 97] width 123 height 11
click at [182, 215] on div "SMS Email Whatsapp" at bounding box center [192, 217] width 101 height 6
click at [161, 217] on input "SMS" at bounding box center [159, 217] width 5 height 5
checkbox input "false"
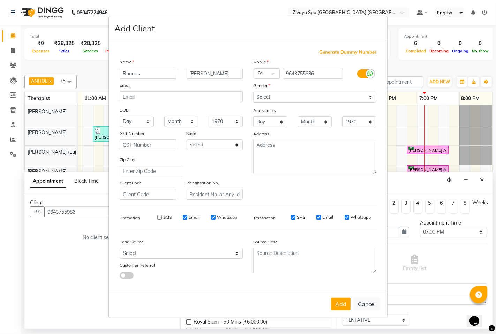
click at [186, 218] on input "Email" at bounding box center [185, 217] width 5 height 5
checkbox input "false"
click at [214, 216] on input "Whatsapp" at bounding box center [213, 217] width 5 height 5
checkbox input "false"
click at [290, 219] on div "SMS" at bounding box center [293, 217] width 24 height 6
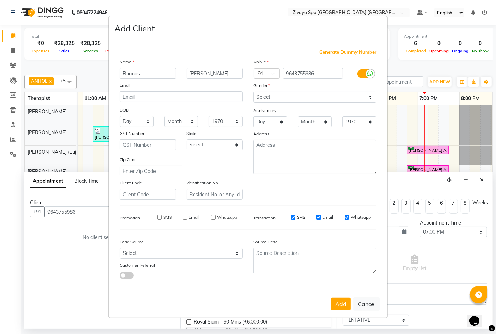
click at [292, 217] on input "SMS" at bounding box center [293, 217] width 5 height 5
checkbox input "false"
click at [319, 217] on input "Email" at bounding box center [319, 217] width 5 height 5
checkbox input "false"
click at [347, 216] on input "Whatsapp" at bounding box center [347, 217] width 5 height 5
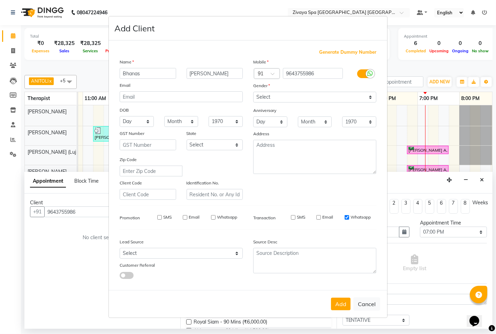
checkbox input "false"
click at [341, 305] on button "Add" at bounding box center [341, 304] width 20 height 13
select select
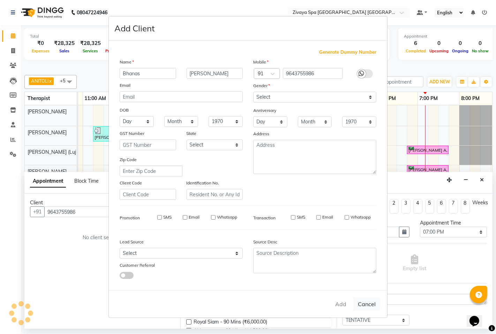
select select
checkbox input "false"
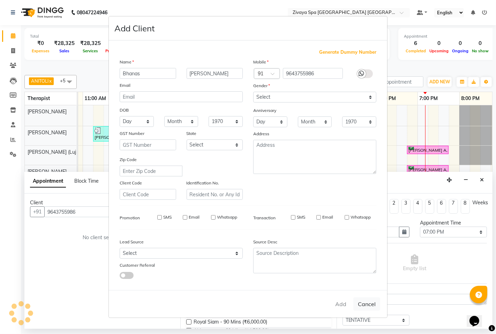
checkbox input "false"
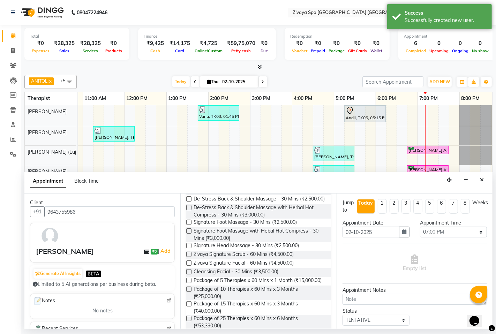
scroll to position [194, 0]
click at [190, 197] on label at bounding box center [188, 198] width 5 height 5
click at [190, 197] on input "checkbox" at bounding box center [188, 199] width 5 height 5
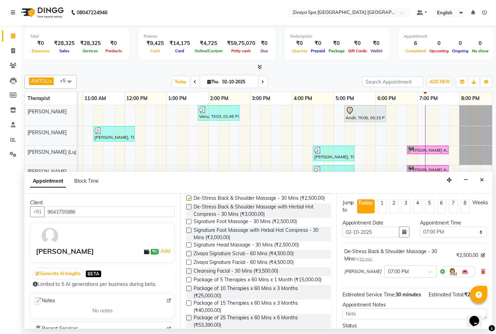
checkbox input "false"
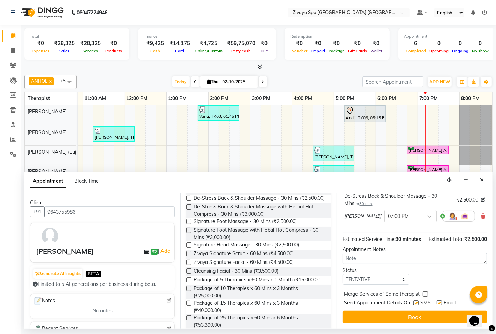
scroll to position [64, 0]
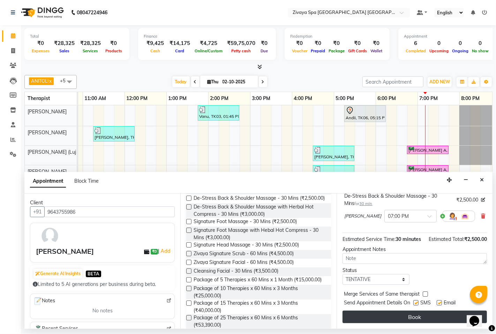
click at [407, 313] on button "Book" at bounding box center [415, 317] width 145 height 13
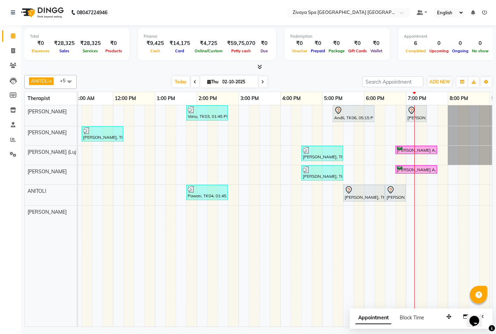
scroll to position [0, 256]
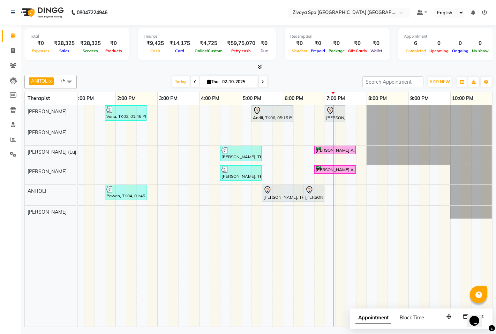
drag, startPoint x: 268, startPoint y: 309, endPoint x: 277, endPoint y: 314, distance: 11.0
click at [271, 312] on tr at bounding box center [157, 216] width 670 height 222
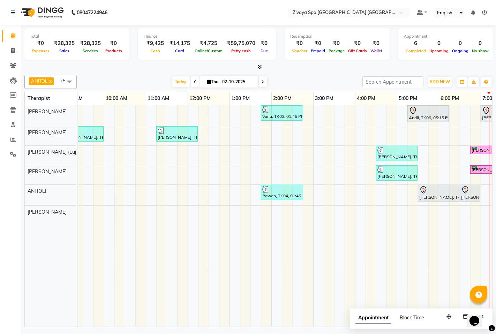
scroll to position [0, 88]
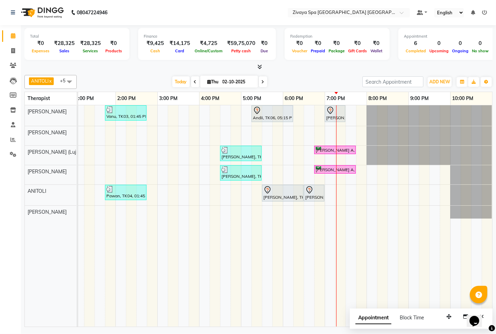
click at [259, 82] on span at bounding box center [263, 81] width 8 height 11
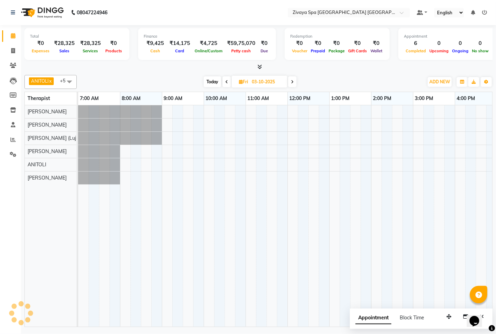
scroll to position [0, 256]
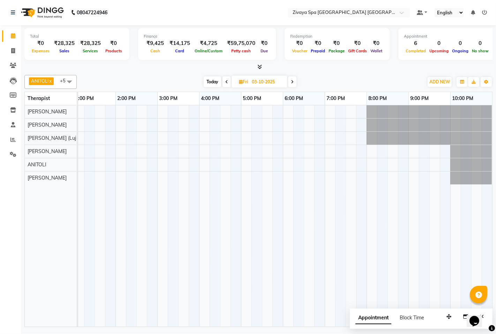
click at [226, 81] on icon at bounding box center [226, 82] width 3 height 4
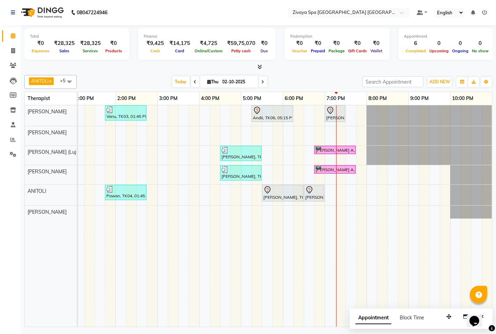
click at [194, 82] on icon at bounding box center [195, 82] width 3 height 4
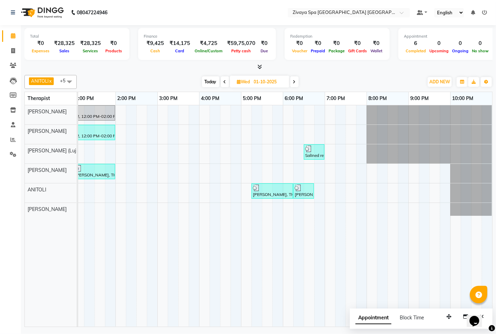
click at [294, 82] on icon at bounding box center [294, 82] width 3 height 4
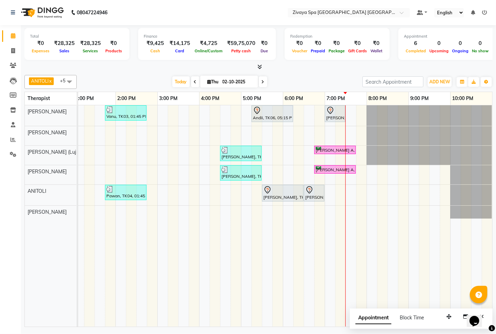
click at [262, 84] on icon at bounding box center [263, 82] width 3 height 4
type input "03-10-2025"
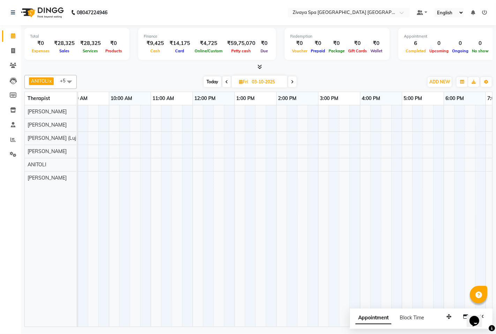
scroll to position [0, 0]
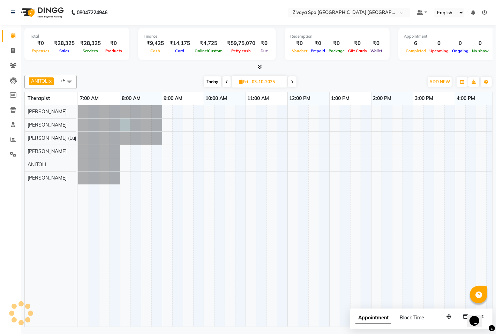
click at [78, 123] on div at bounding box center [78, 125] width 0 height 13
select select "49491"
select select "tentative"
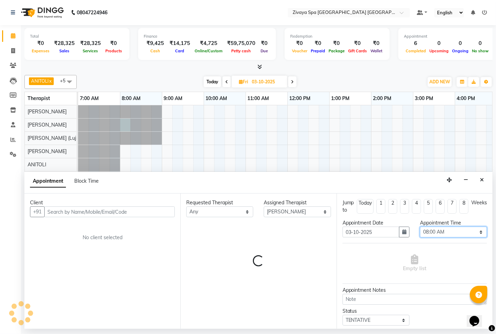
click at [444, 228] on select "Select 08:00 AM 08:15 AM 08:30 AM 08:45 AM 09:00 AM 09:15 AM 09:30 AM 09:45 AM …" at bounding box center [453, 232] width 67 height 11
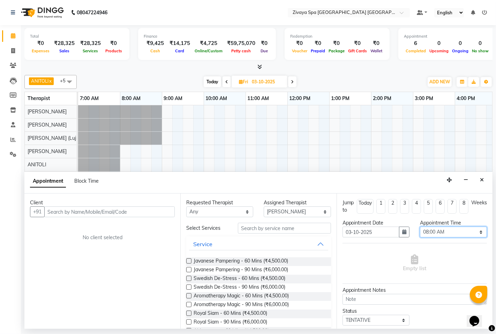
select select "495"
click at [420, 227] on select "Select 08:00 AM 08:15 AM 08:30 AM 08:45 AM 09:00 AM 09:15 AM 09:30 AM 09:45 AM …" at bounding box center [453, 232] width 67 height 11
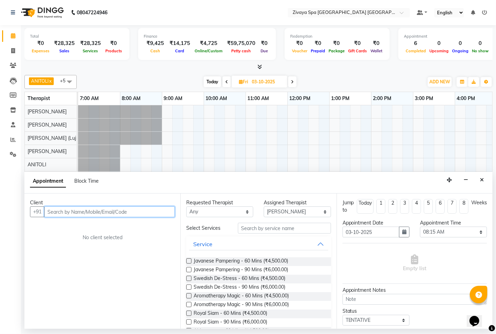
click at [152, 210] on input "text" at bounding box center [109, 212] width 131 height 11
type input "99999999651"
click at [162, 210] on span "Add Client" at bounding box center [160, 212] width 23 height 6
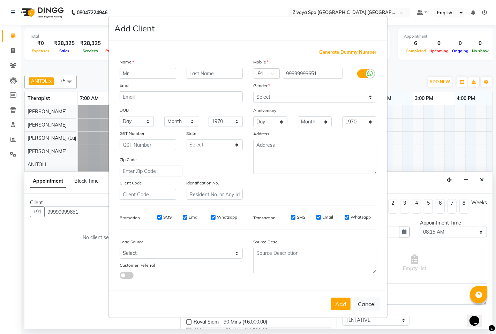
type input "Mr"
click at [218, 71] on input "text" at bounding box center [215, 73] width 57 height 11
type input "Sume"
click at [281, 100] on select "Select [DEMOGRAPHIC_DATA] [DEMOGRAPHIC_DATA] Other Prefer Not To Say" at bounding box center [314, 97] width 123 height 11
select select "[DEMOGRAPHIC_DATA]"
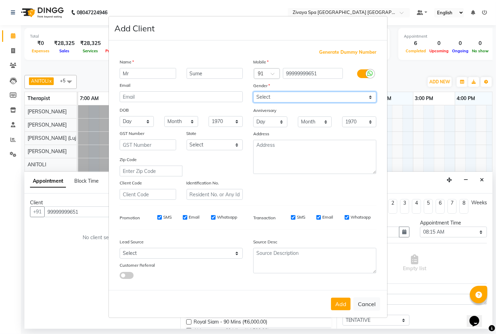
click at [253, 92] on select "Select [DEMOGRAPHIC_DATA] [DEMOGRAPHIC_DATA] Other Prefer Not To Say" at bounding box center [314, 97] width 123 height 11
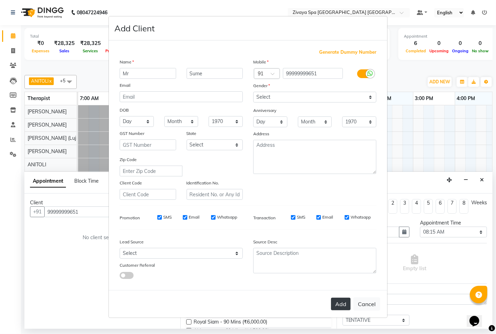
click at [343, 305] on button "Add" at bounding box center [341, 304] width 20 height 13
select select
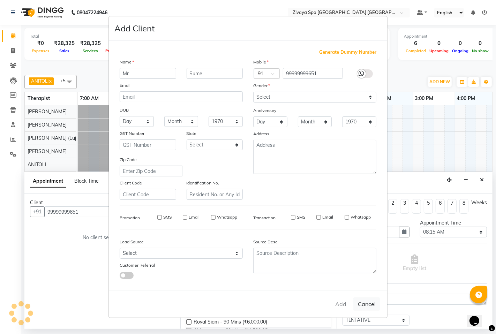
select select
checkbox input "false"
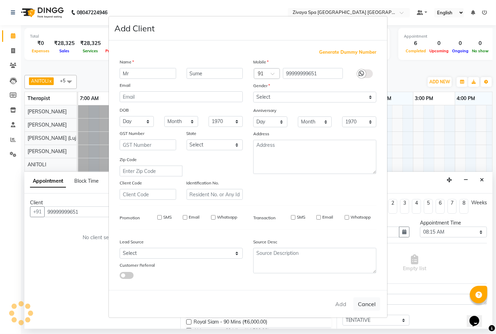
checkbox input "false"
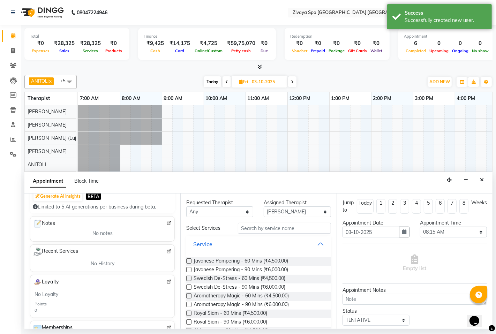
scroll to position [39, 0]
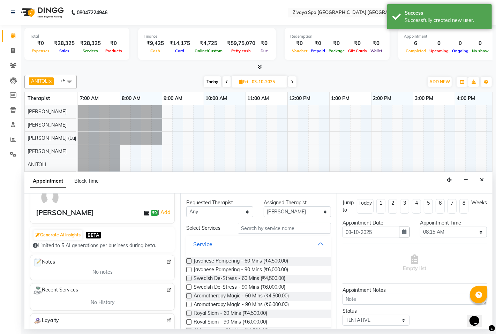
click at [190, 278] on label at bounding box center [188, 278] width 5 height 5
click at [190, 278] on input "checkbox" at bounding box center [188, 279] width 5 height 5
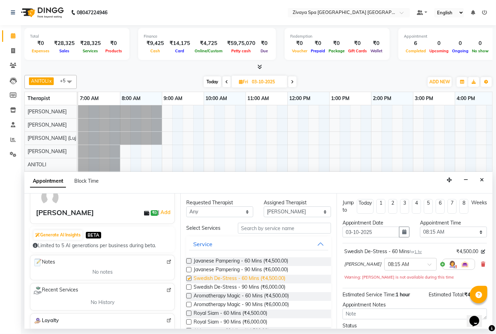
checkbox input "false"
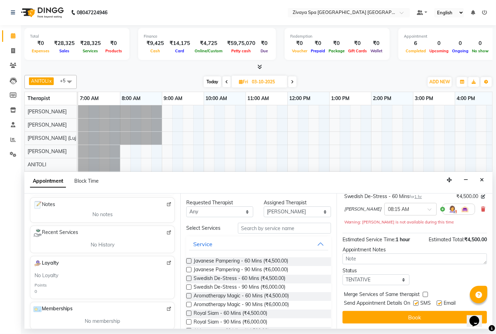
scroll to position [116, 0]
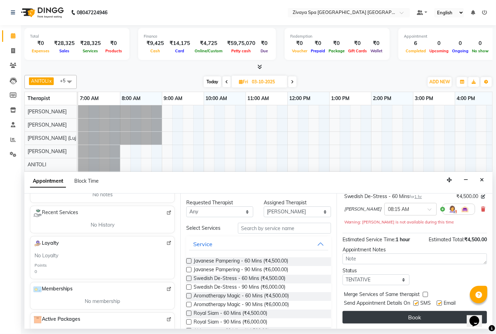
click at [426, 323] on button "Book" at bounding box center [415, 317] width 145 height 13
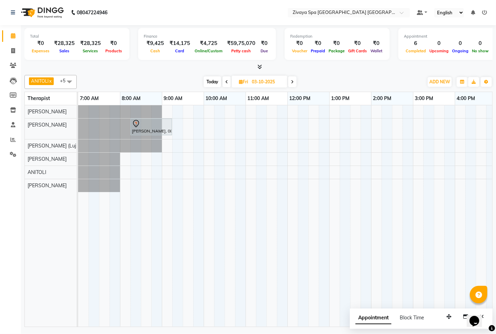
click at [227, 82] on icon at bounding box center [226, 82] width 3 height 4
type input "02-10-2025"
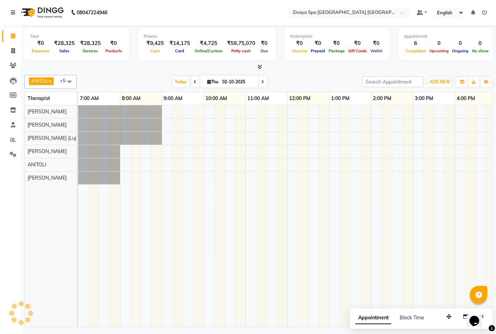
scroll to position [0, 256]
